Goal: Find specific page/section: Find specific page/section

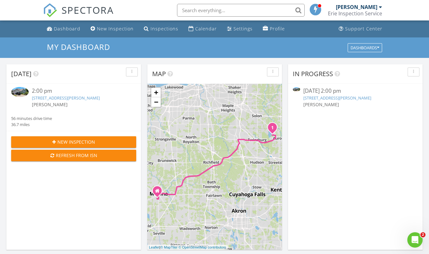
click at [22, 92] on img at bounding box center [20, 92] width 18 height 10
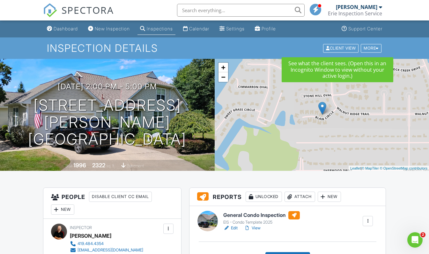
click at [343, 47] on div "Client View" at bounding box center [340, 48] width 35 height 9
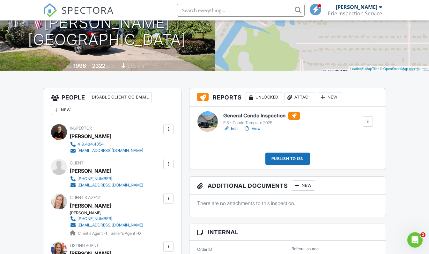
scroll to position [64, 0]
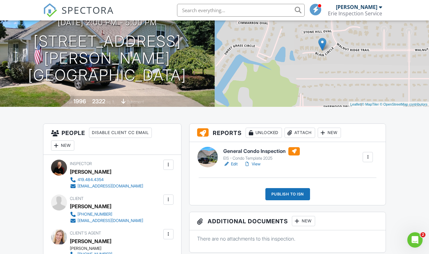
click at [256, 164] on link "View" at bounding box center [252, 164] width 17 height 6
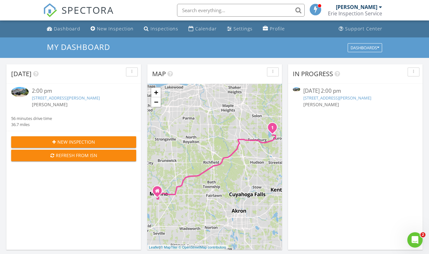
click at [24, 89] on img at bounding box center [20, 92] width 18 height 10
